Goal: Check status: Check status

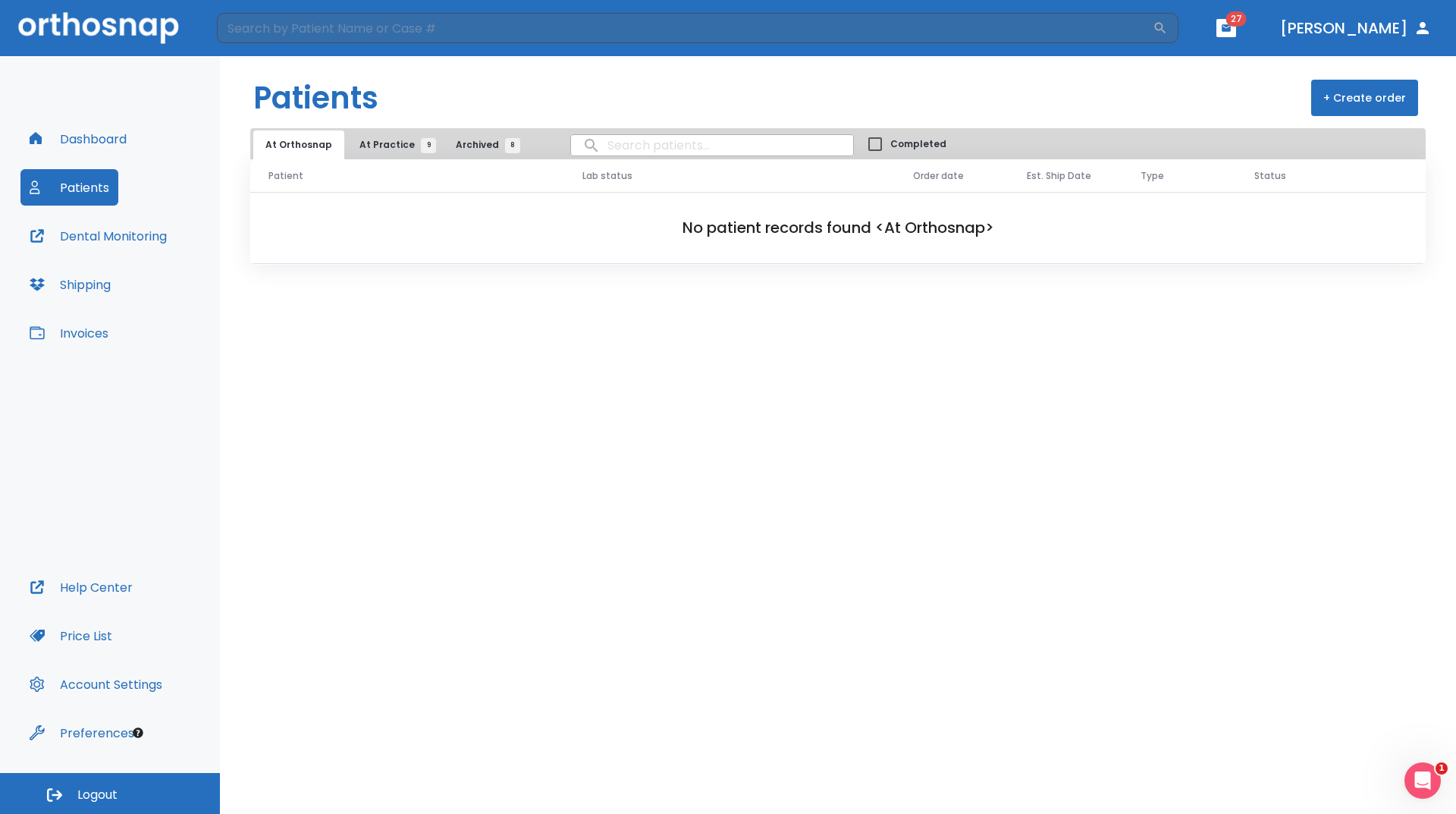
click at [367, 145] on span "At Practice 9" at bounding box center [394, 145] width 69 height 14
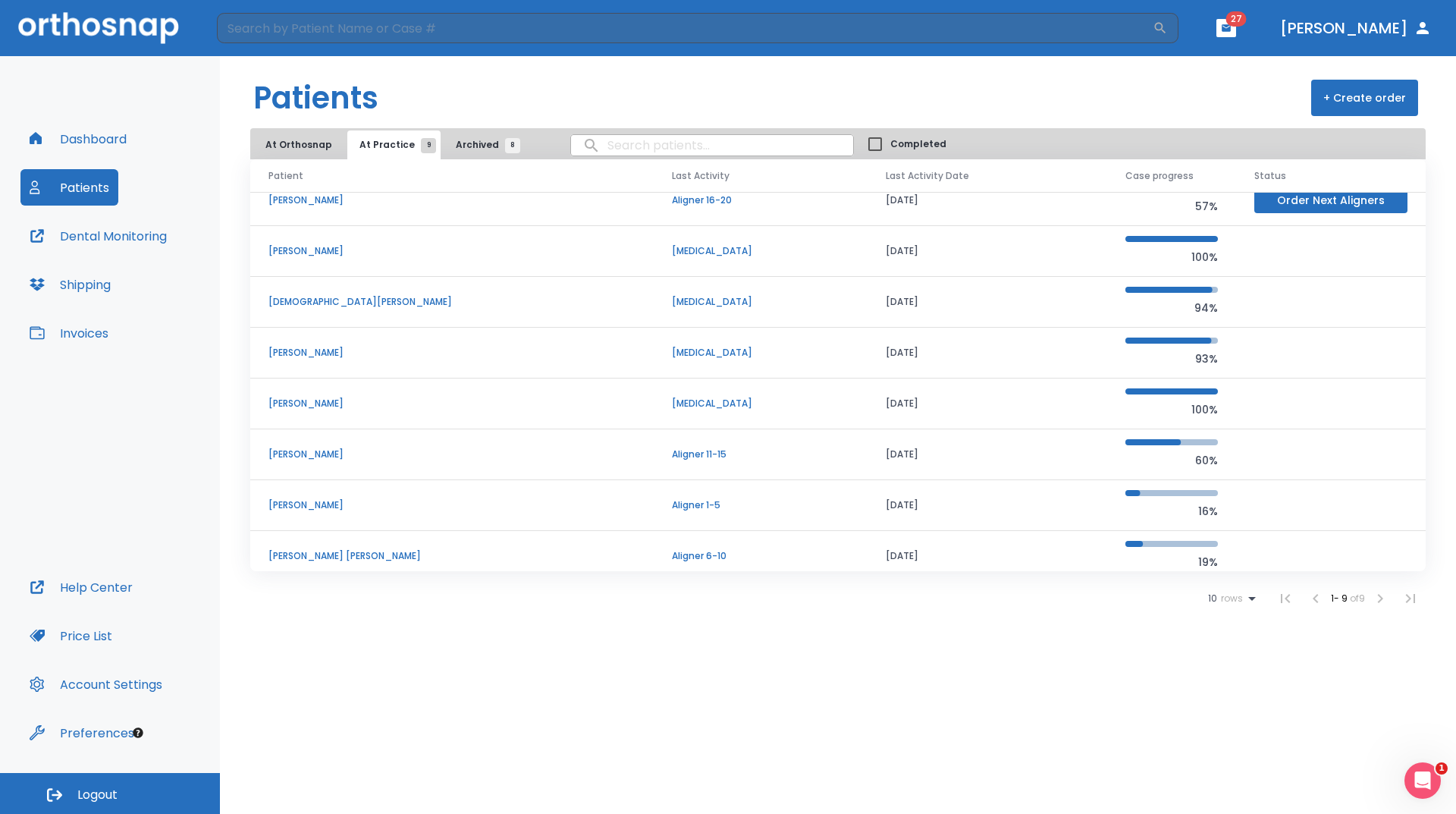
scroll to position [79, 0]
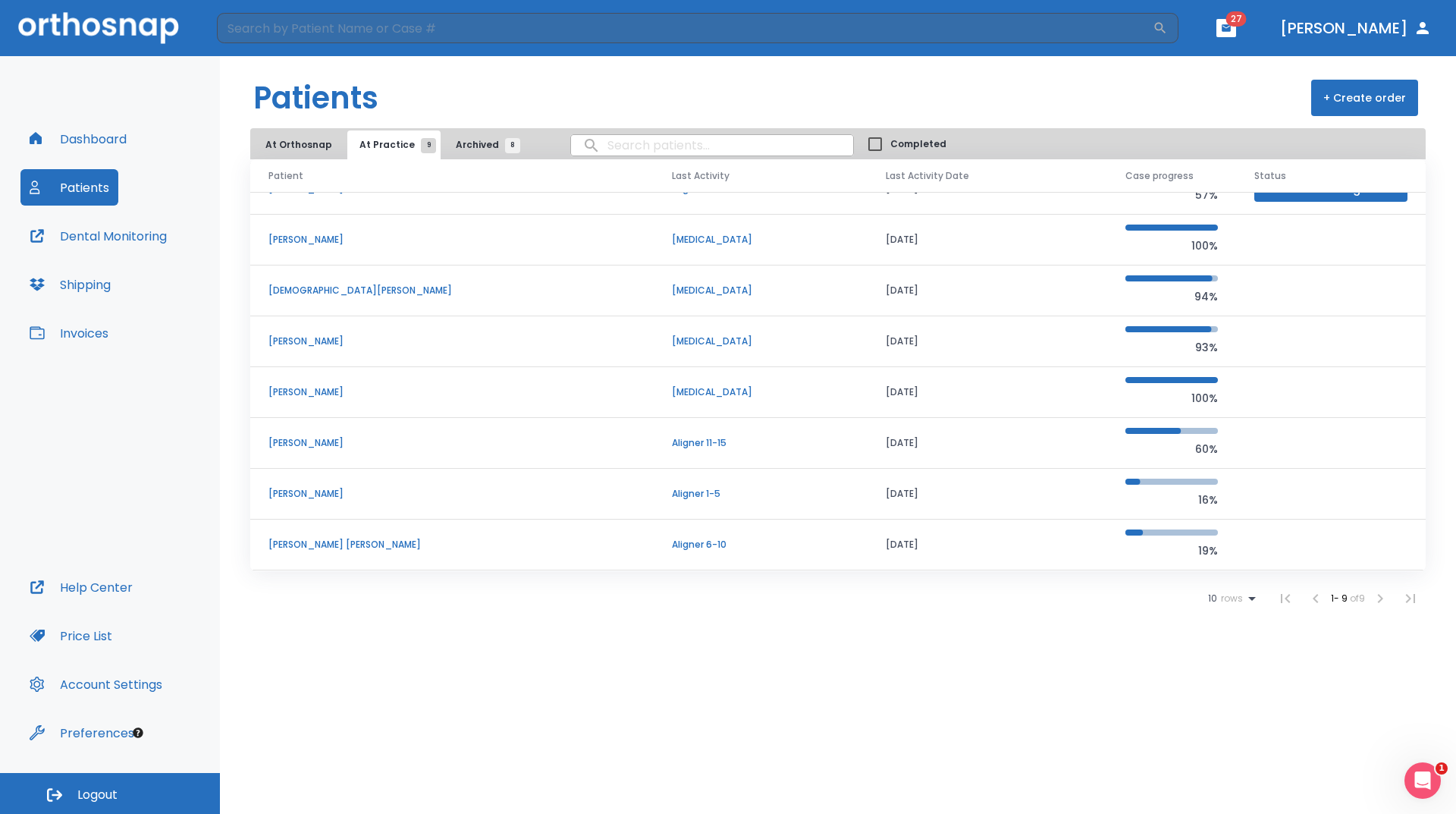
click at [345, 546] on p "[PERSON_NAME] [PERSON_NAME]" at bounding box center [452, 545] width 367 height 14
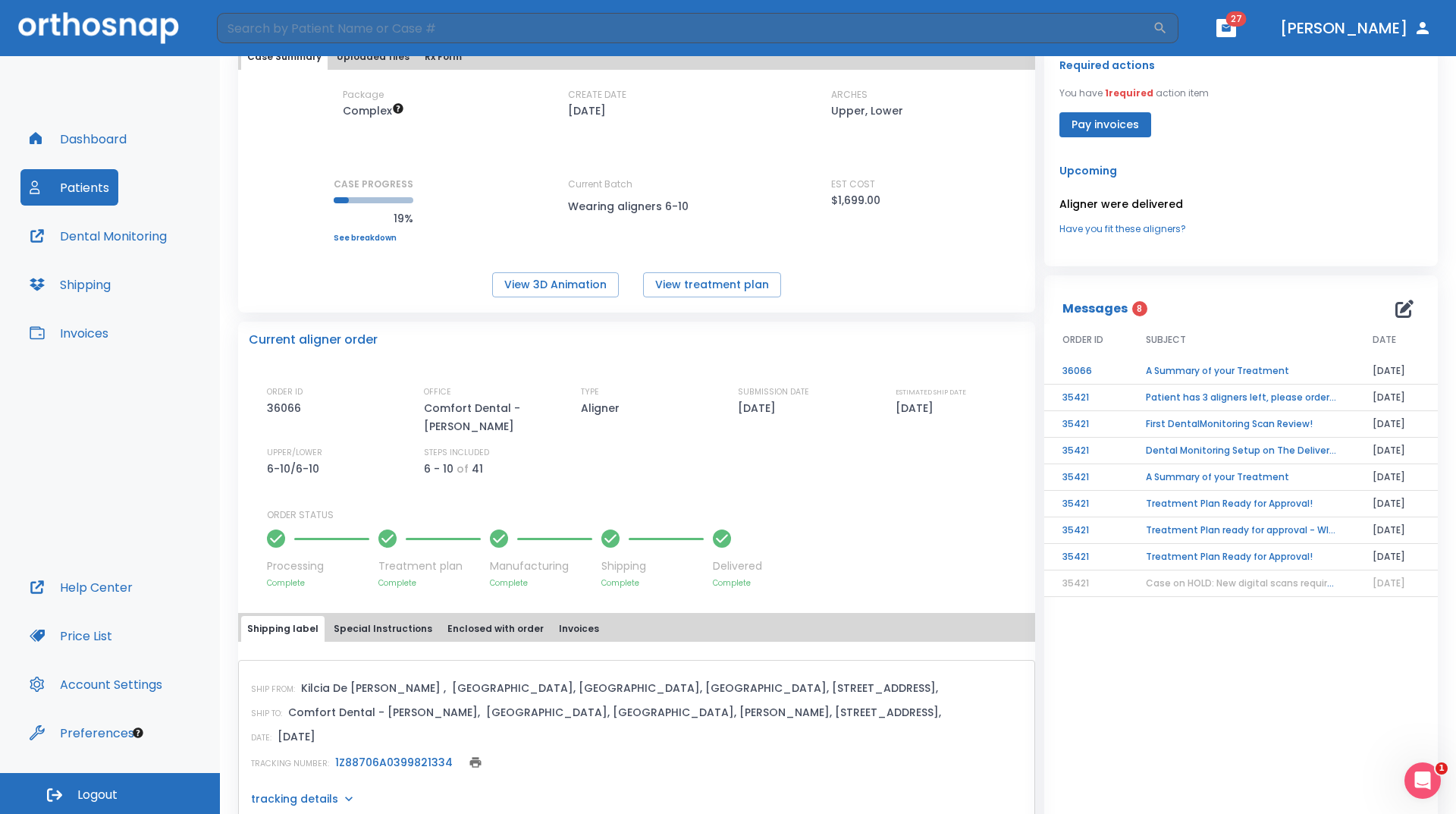
scroll to position [177, 0]
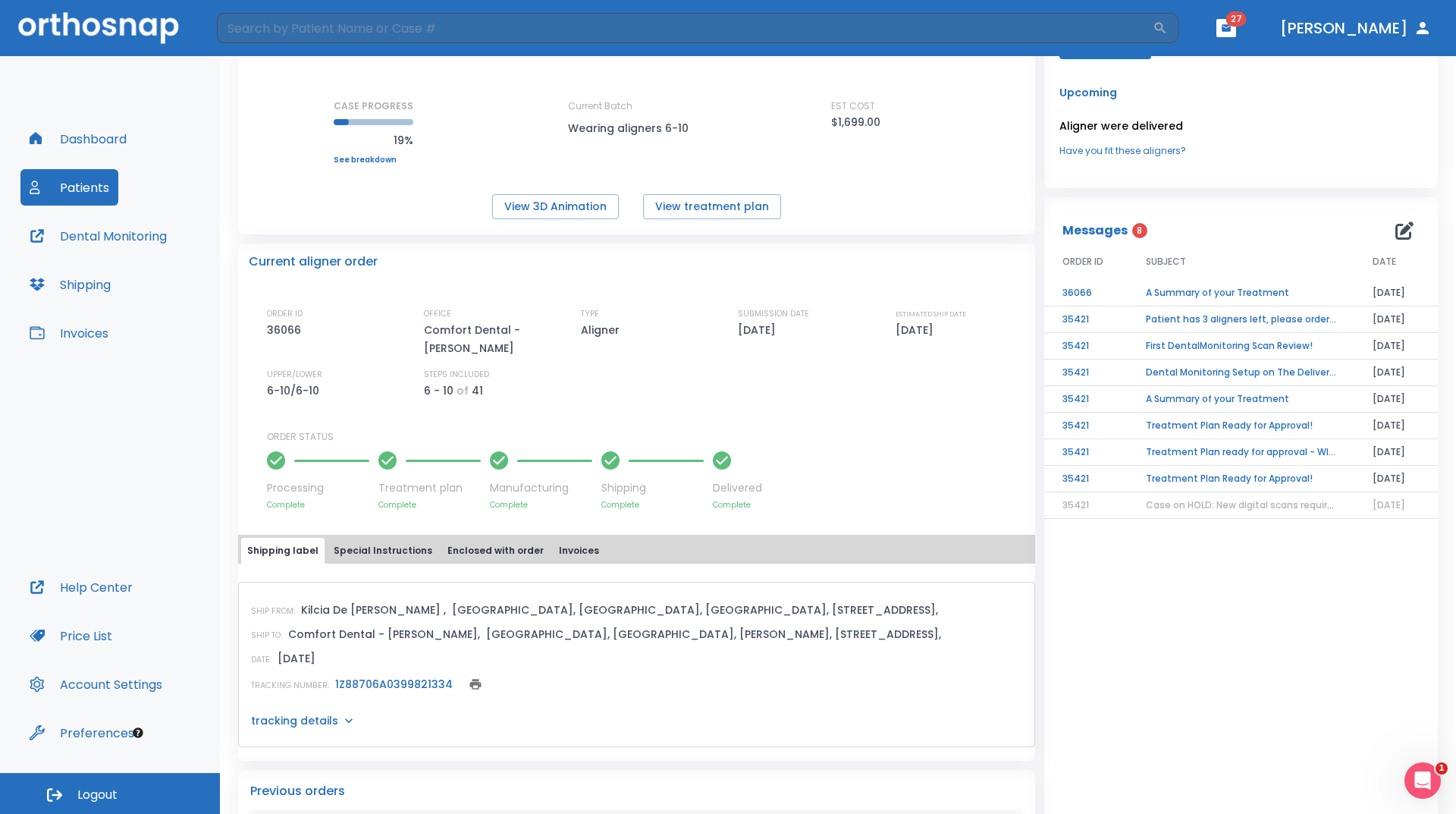
click at [372, 682] on link "1Z88706A0399821334" at bounding box center [394, 684] width 117 height 15
